Goal: Transaction & Acquisition: Purchase product/service

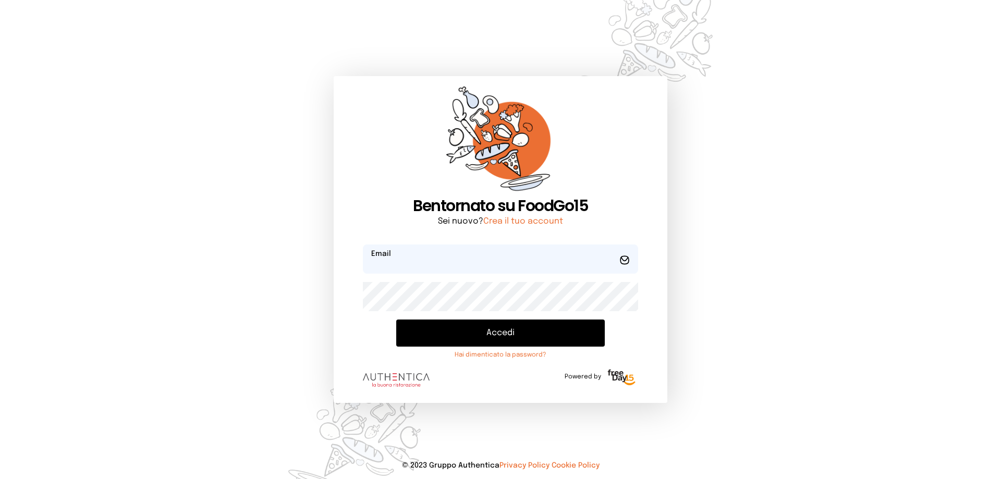
type input "**********"
click at [485, 328] on button "Accedi" at bounding box center [500, 332] width 208 height 27
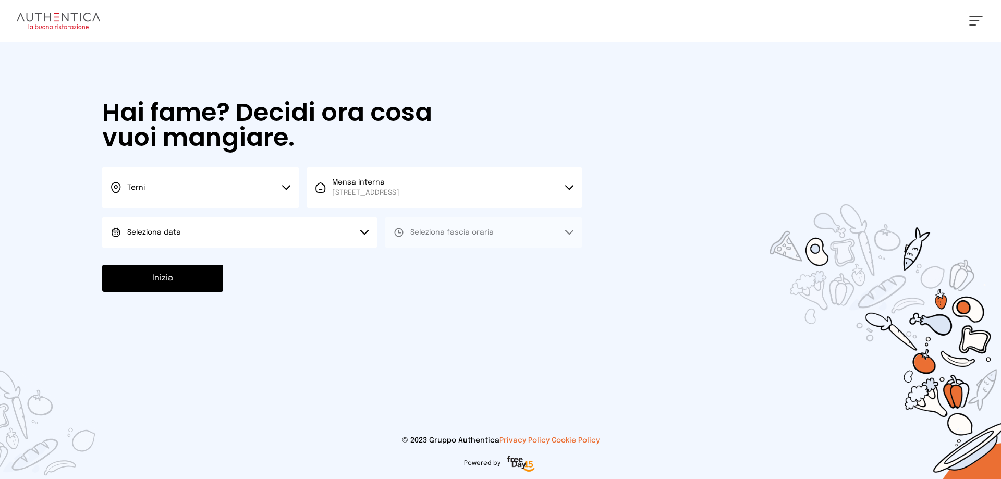
click at [232, 229] on button "Seleziona data" at bounding box center [239, 232] width 275 height 31
click at [236, 257] on li "[DATE], [DATE]" at bounding box center [239, 261] width 275 height 27
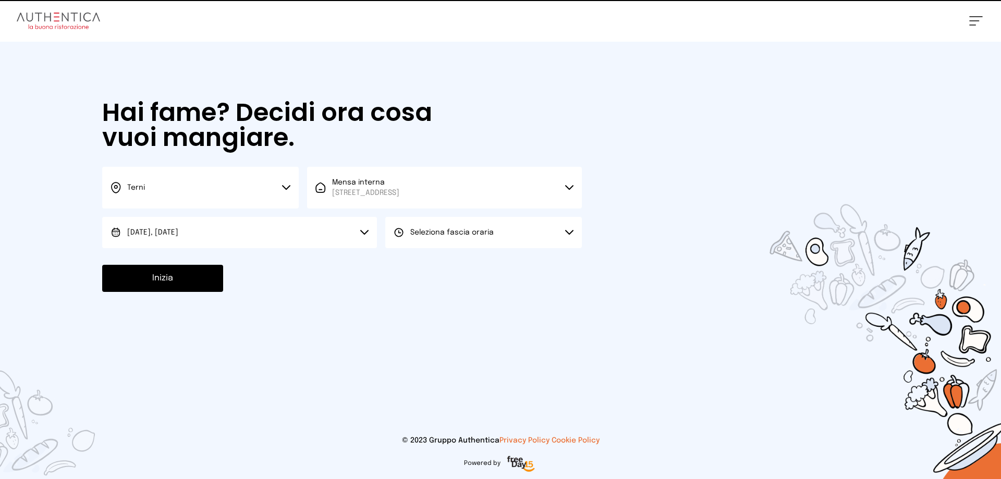
click at [558, 235] on button "Seleziona fascia oraria" at bounding box center [483, 232] width 196 height 31
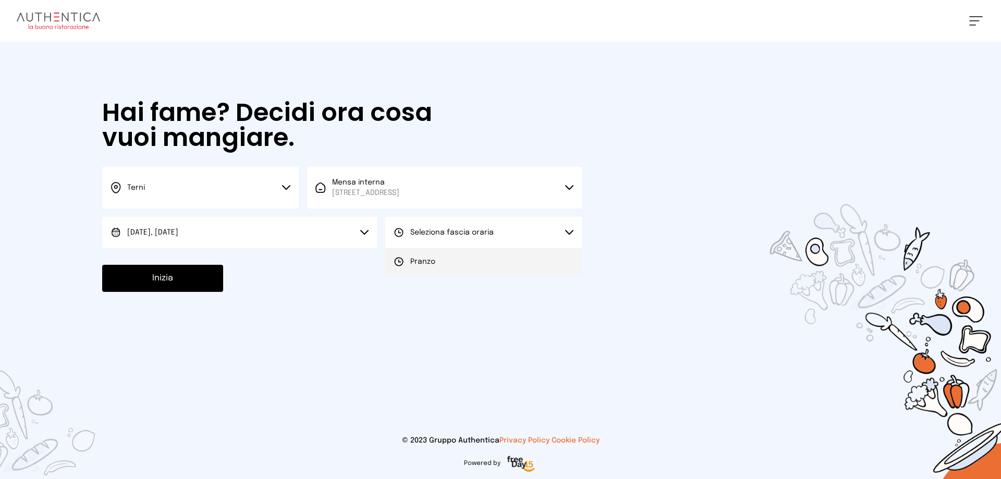
click at [462, 266] on li "Pranzo" at bounding box center [483, 261] width 196 height 27
click at [189, 273] on button "Inizia" at bounding box center [162, 278] width 121 height 27
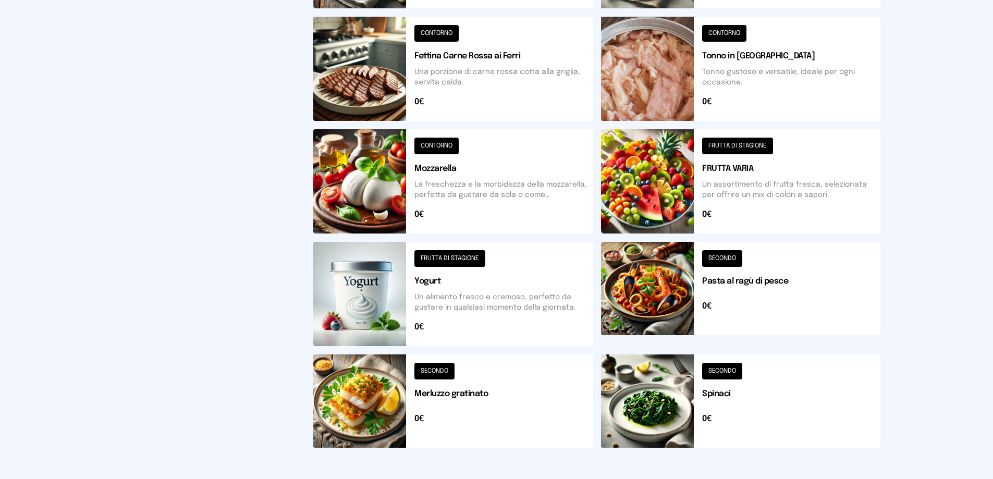
scroll to position [373, 0]
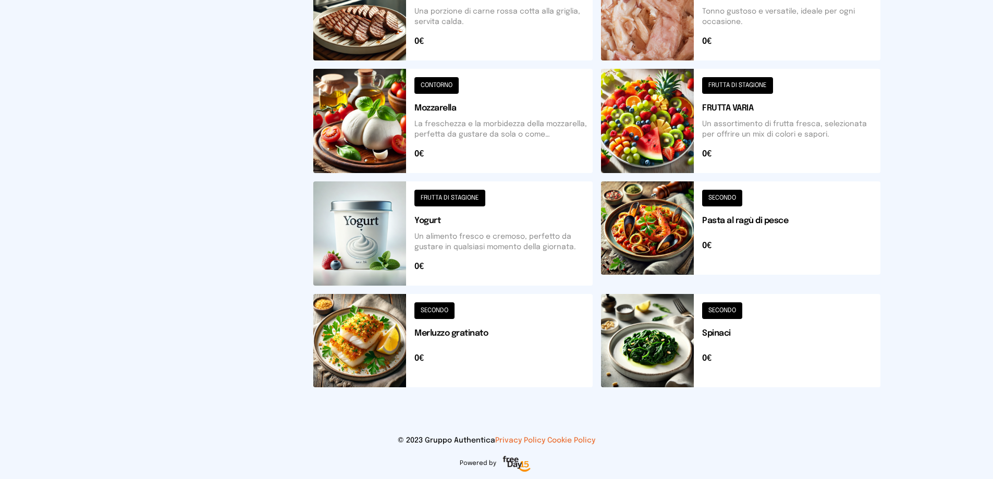
click at [464, 331] on button at bounding box center [452, 340] width 279 height 93
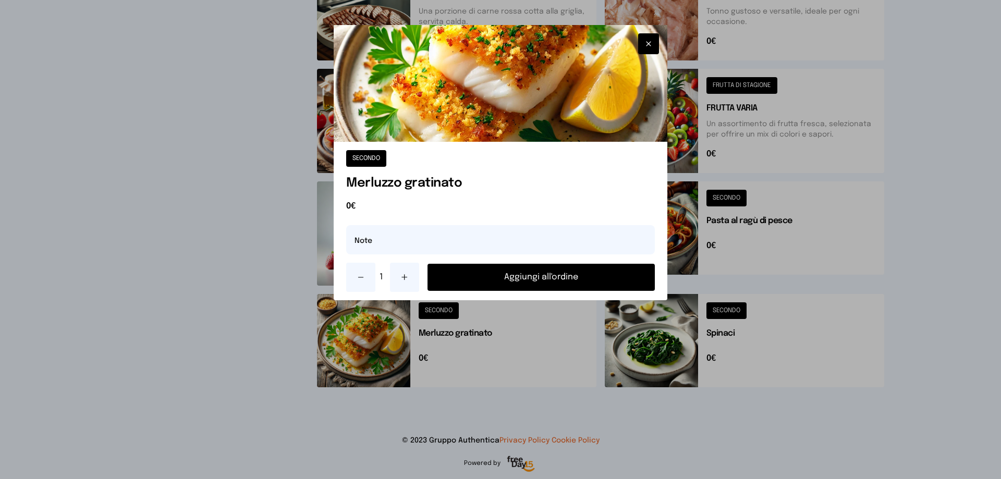
click at [566, 278] on button "Aggiungi all'ordine" at bounding box center [540, 277] width 227 height 27
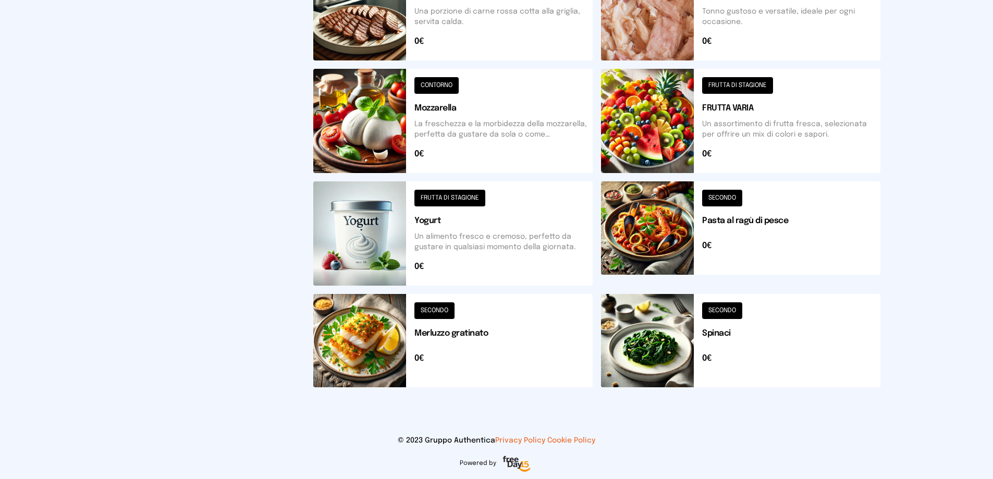
click at [725, 334] on button at bounding box center [740, 340] width 279 height 93
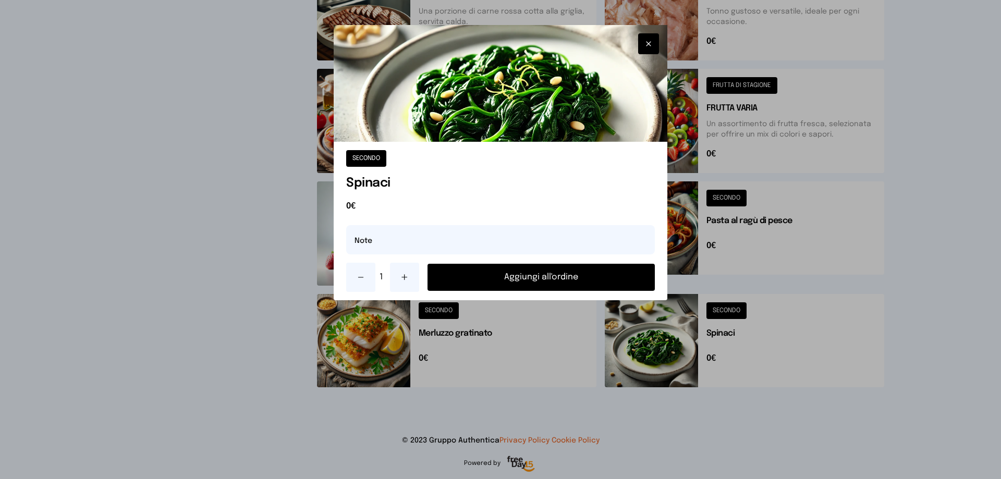
click at [568, 279] on button "Aggiungi all'ordine" at bounding box center [540, 277] width 227 height 27
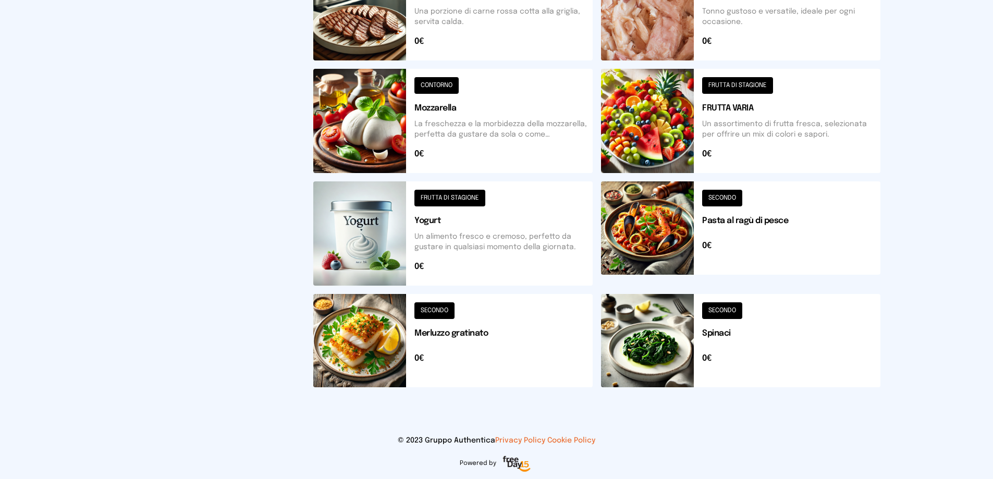
click at [767, 221] on button at bounding box center [740, 233] width 279 height 104
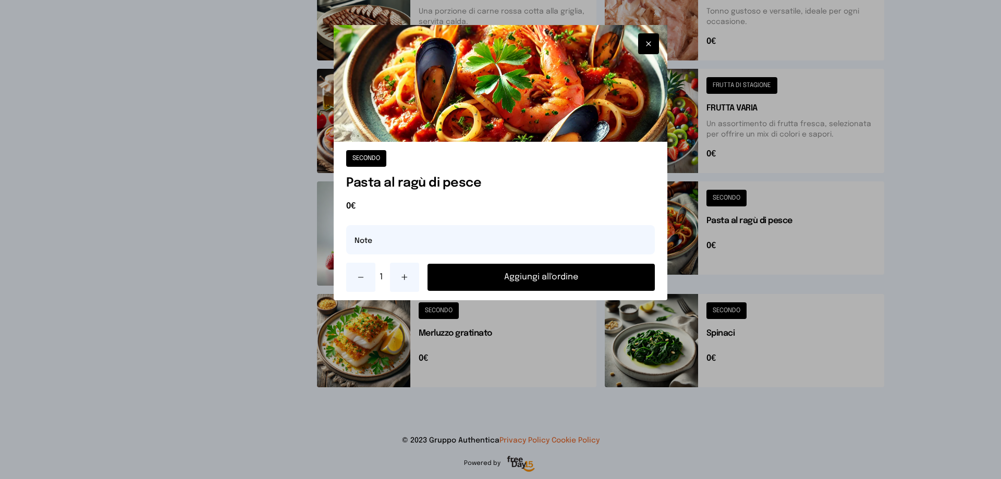
click at [553, 277] on button "Aggiungi all'ordine" at bounding box center [540, 277] width 227 height 27
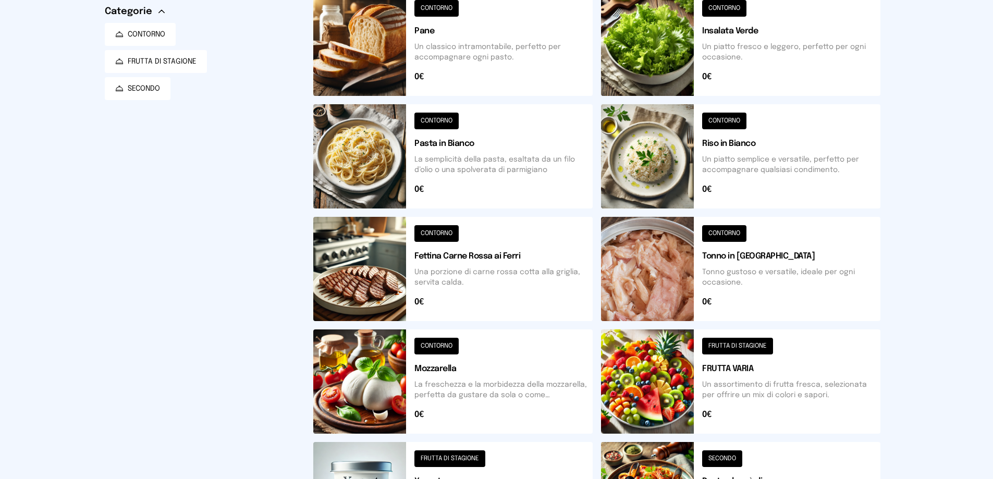
scroll to position [0, 0]
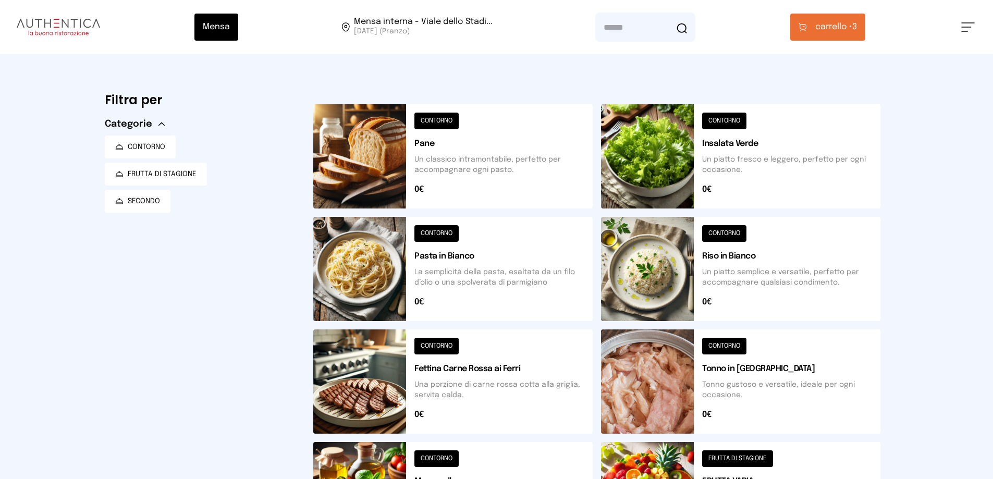
click at [848, 27] on span "carrello •" at bounding box center [833, 27] width 37 height 13
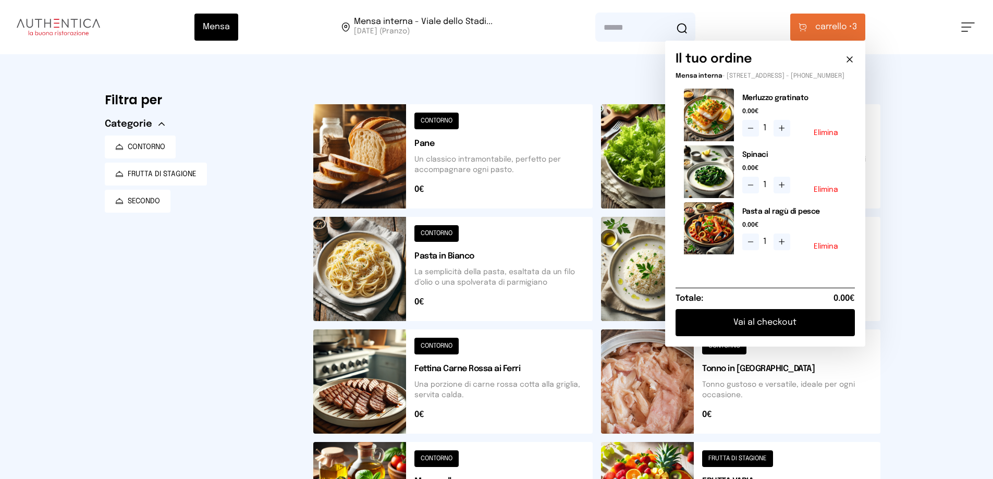
click at [799, 326] on button "Vai al checkout" at bounding box center [764, 322] width 179 height 27
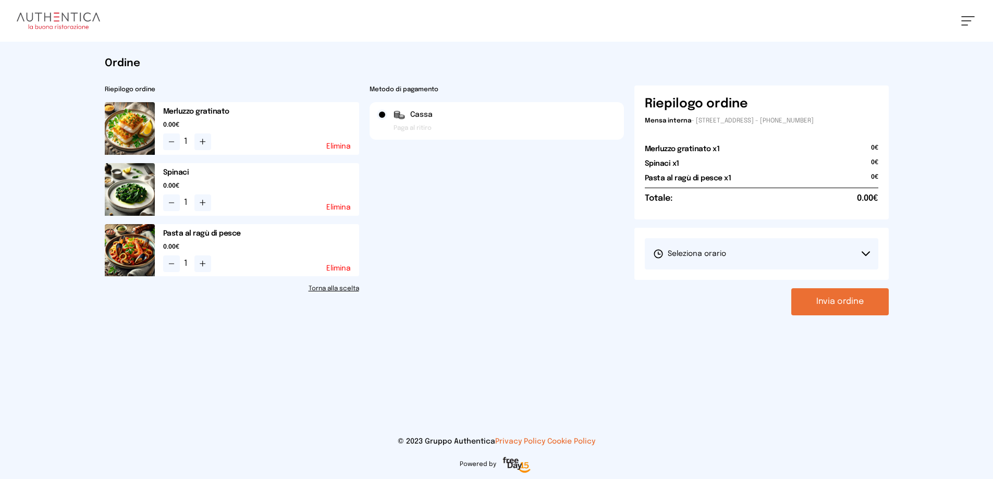
click at [841, 303] on button "Invia ordine" at bounding box center [839, 301] width 97 height 27
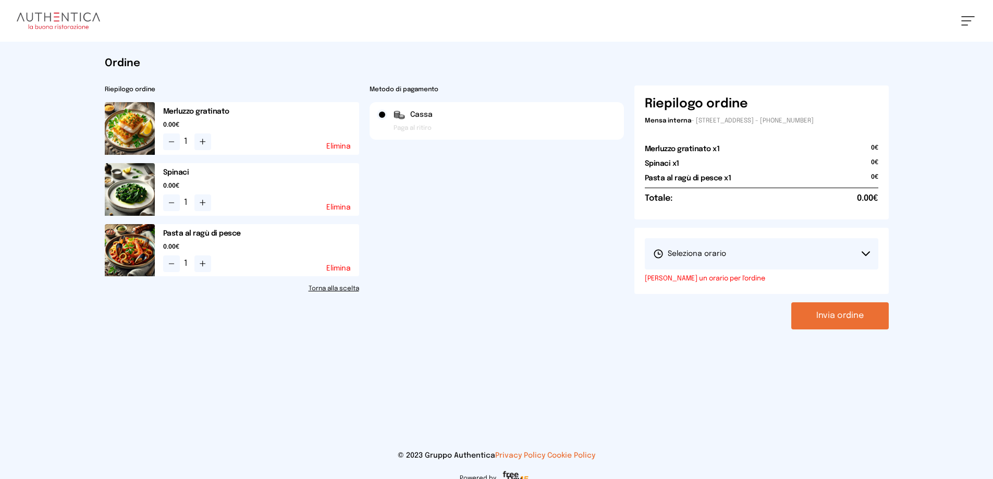
click at [818, 249] on button "Seleziona orario" at bounding box center [761, 253] width 233 height 31
click at [725, 279] on span "1° Turno (13:00 - 15:00)" at bounding box center [692, 283] width 79 height 10
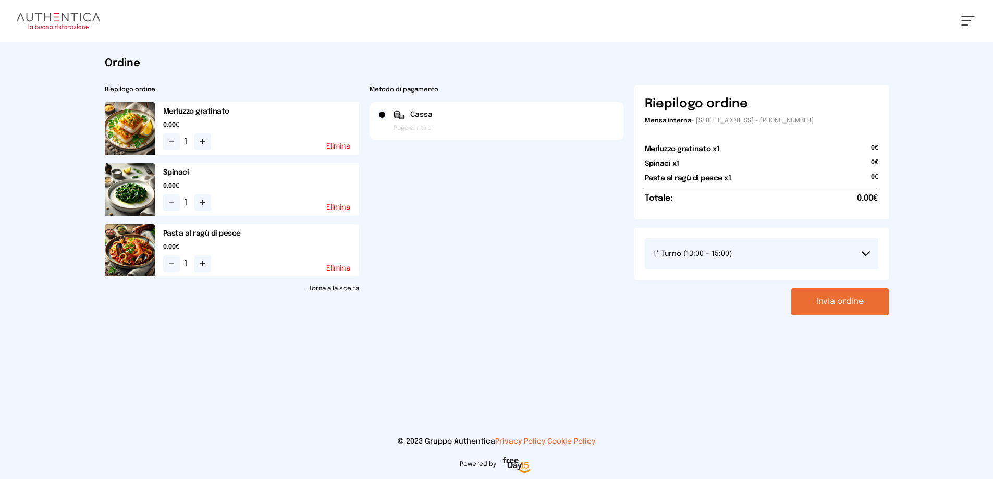
click at [845, 306] on button "Invia ordine" at bounding box center [839, 301] width 97 height 27
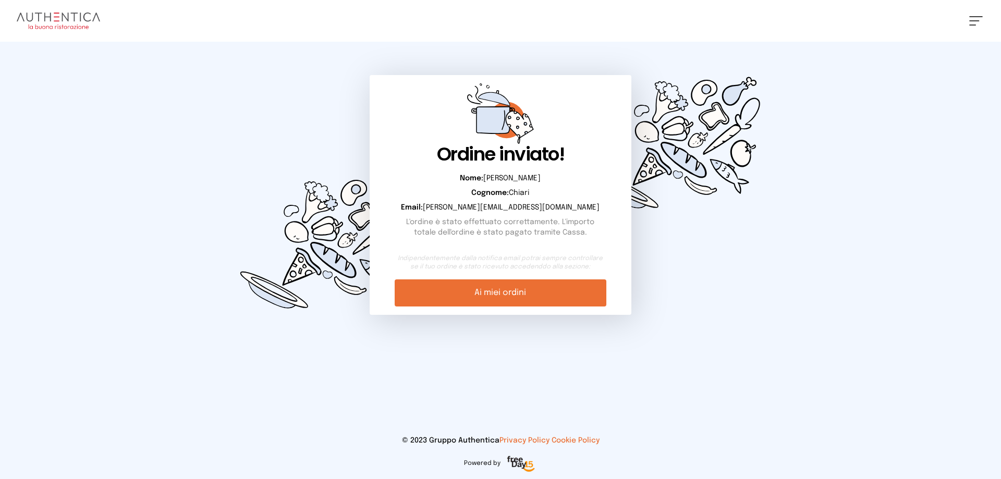
click at [489, 294] on link "Ai miei ordini" at bounding box center [499, 292] width 211 height 27
